Goal: Find specific page/section: Find specific page/section

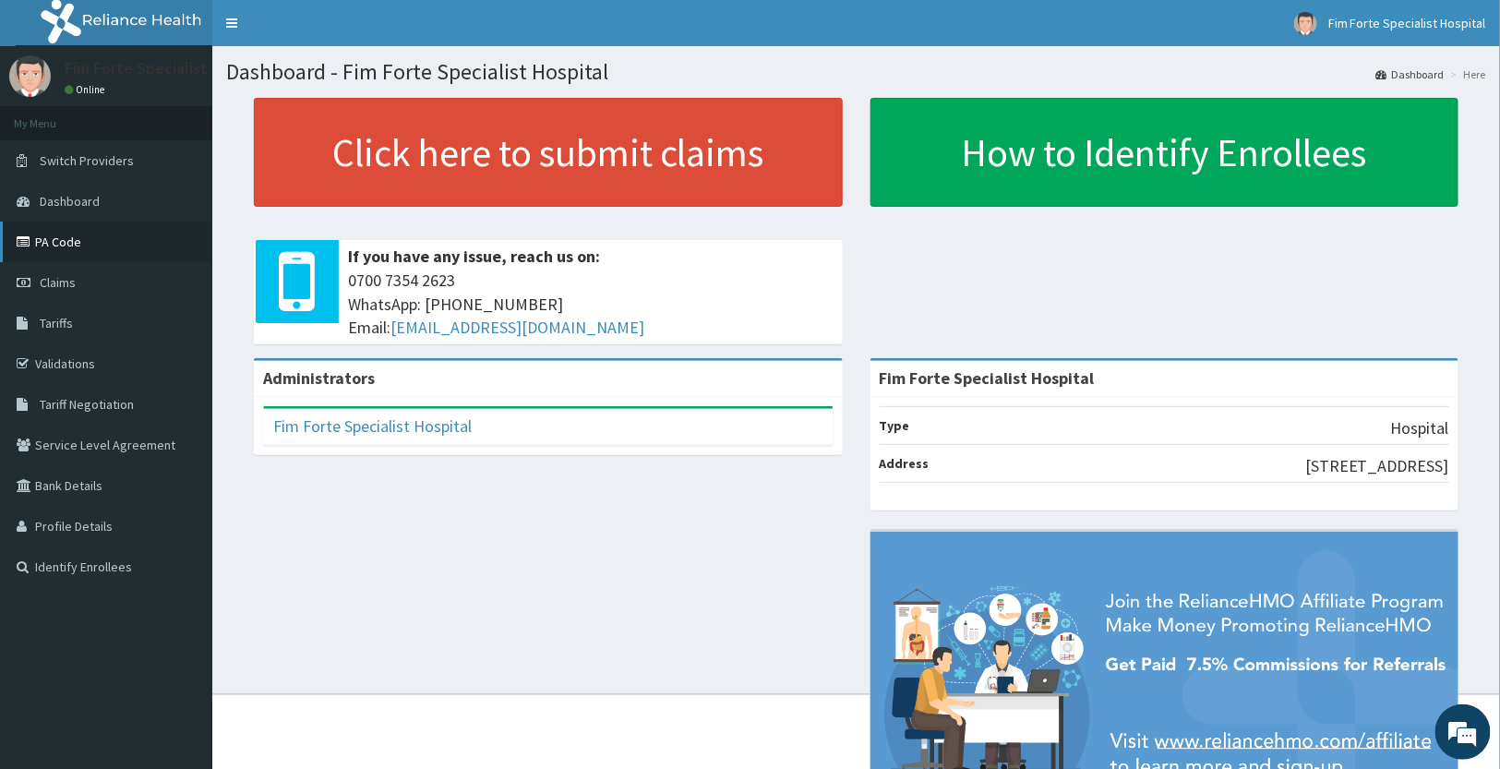
click at [85, 238] on link "PA Code" at bounding box center [106, 242] width 212 height 41
click at [46, 228] on link "PA Code" at bounding box center [106, 242] width 212 height 41
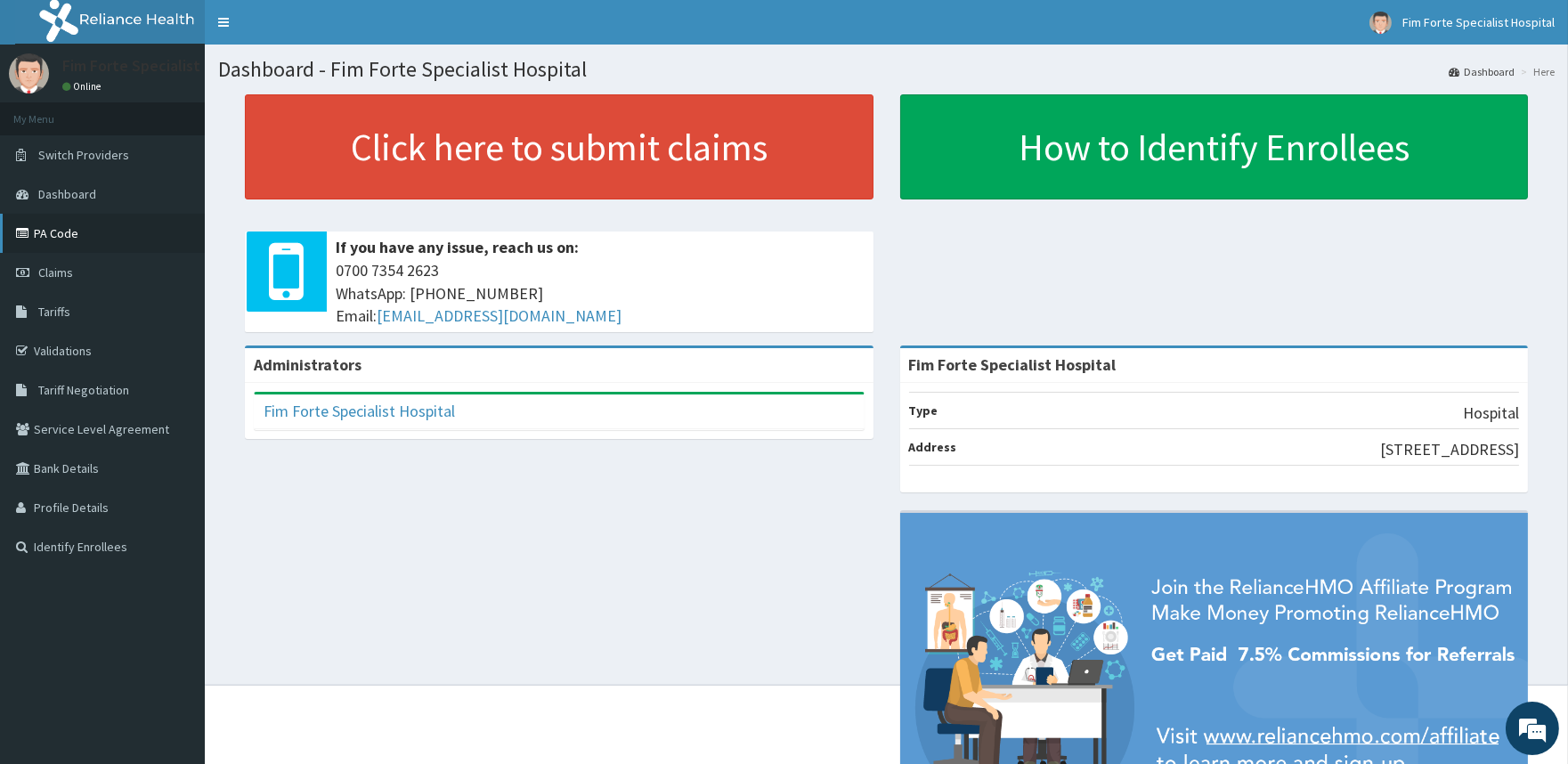
click at [61, 232] on link "PA Code" at bounding box center [102, 233] width 204 height 40
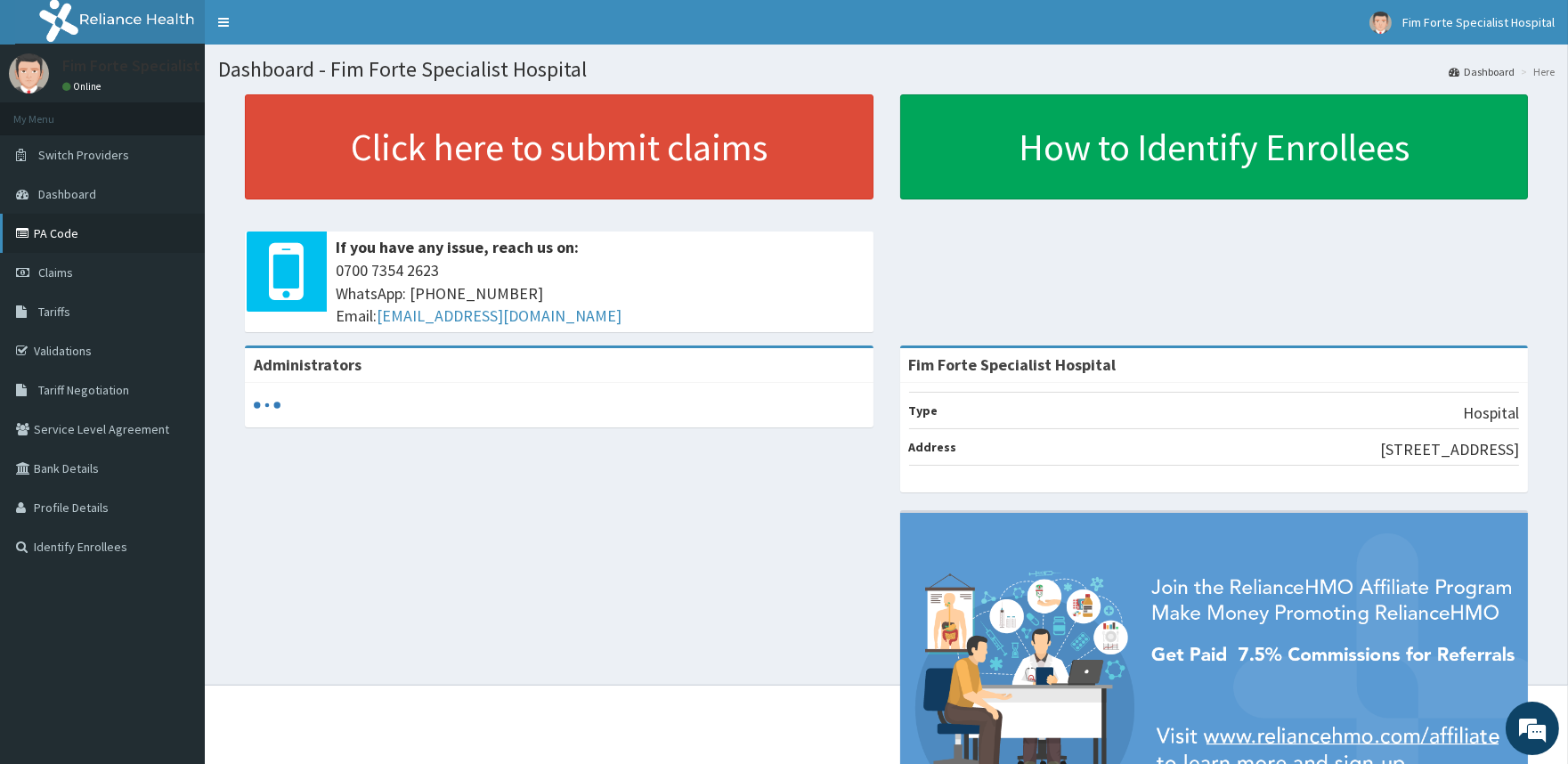
click at [134, 236] on link "PA Code" at bounding box center [102, 233] width 204 height 40
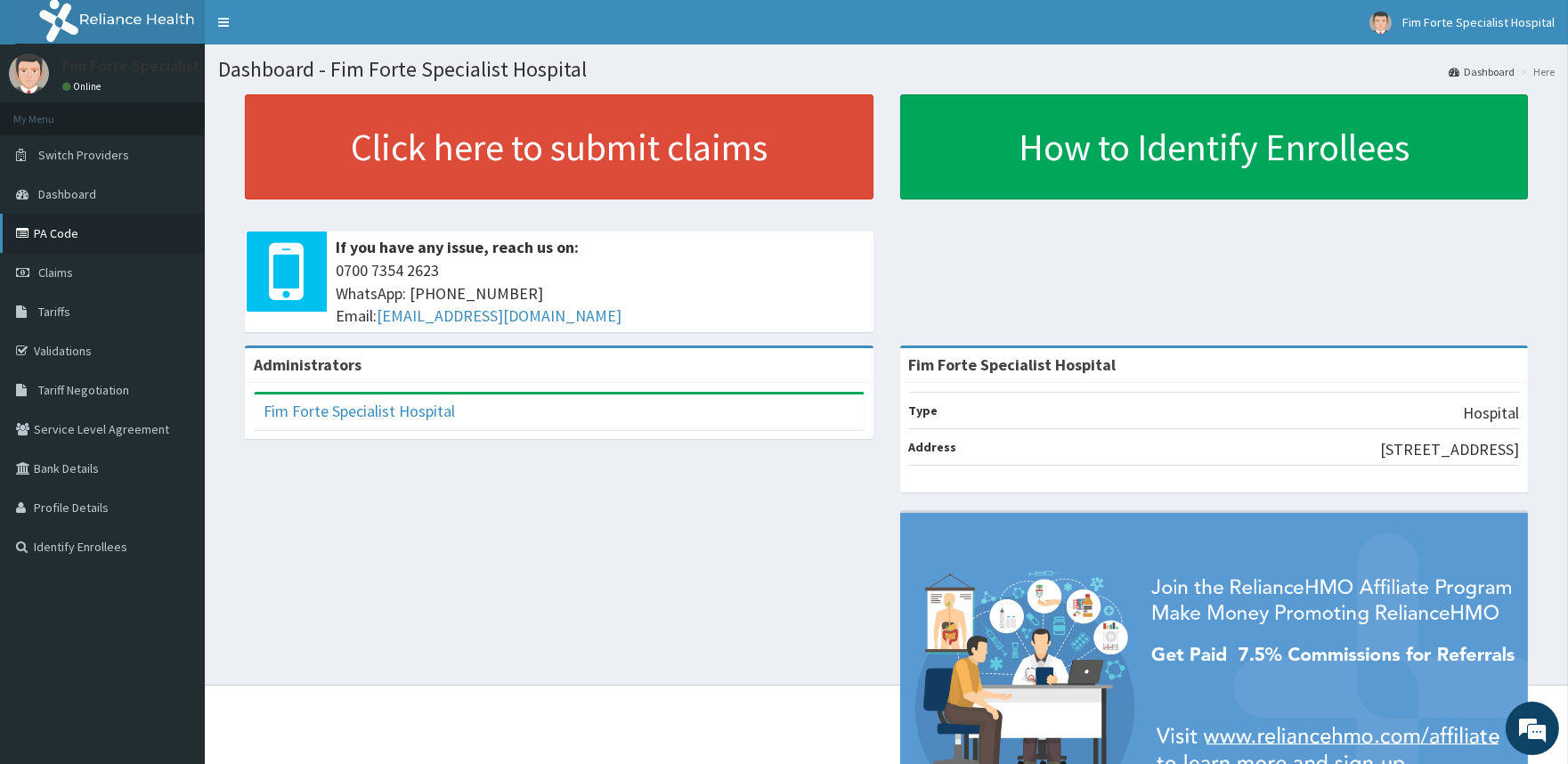
click at [68, 229] on link "PA Code" at bounding box center [102, 233] width 204 height 40
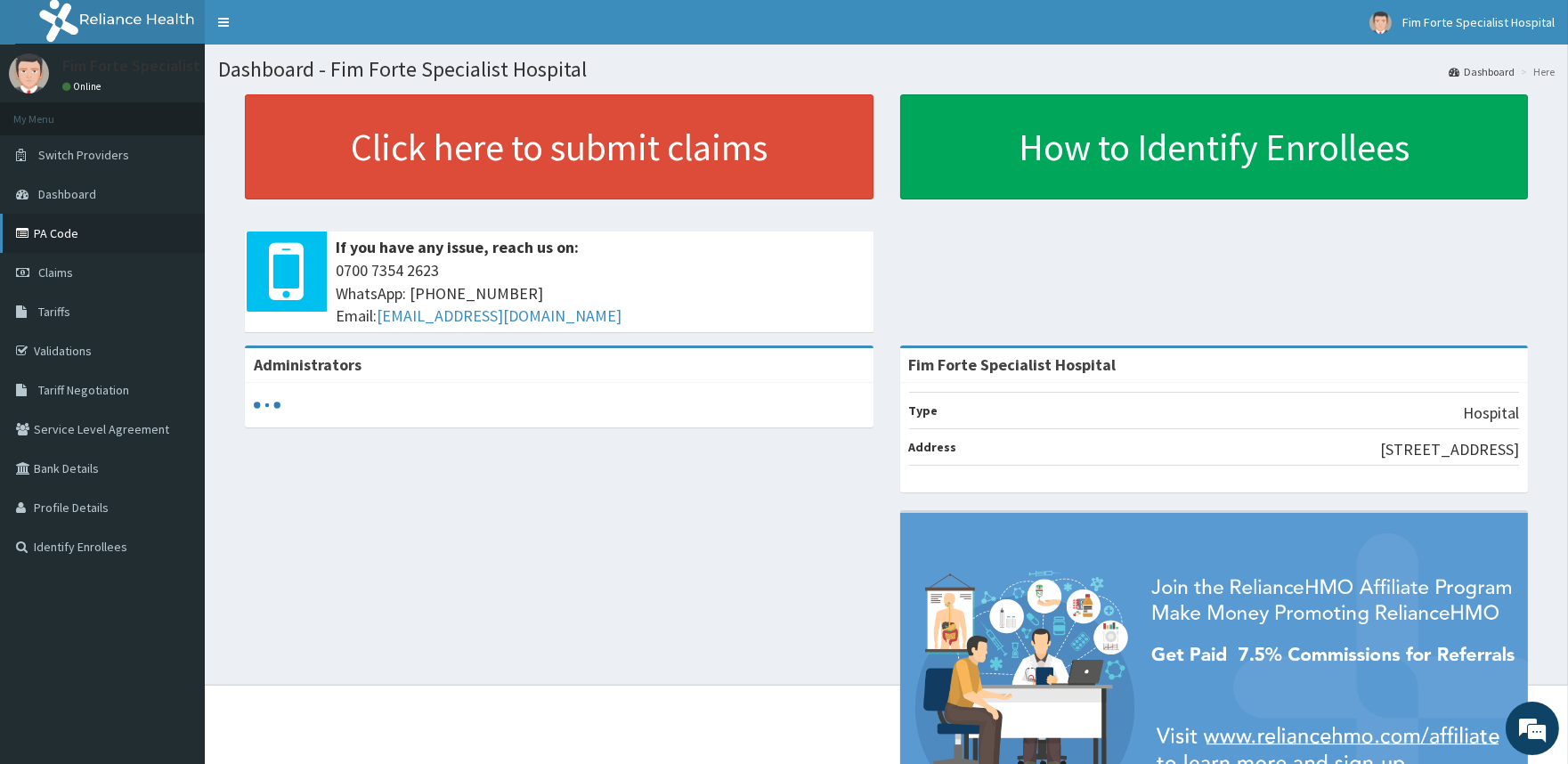
click at [53, 232] on link "PA Code" at bounding box center [102, 233] width 204 height 40
click at [108, 234] on link "PA Code" at bounding box center [102, 233] width 204 height 40
